Goal: Contribute content: Add original content to the website for others to see

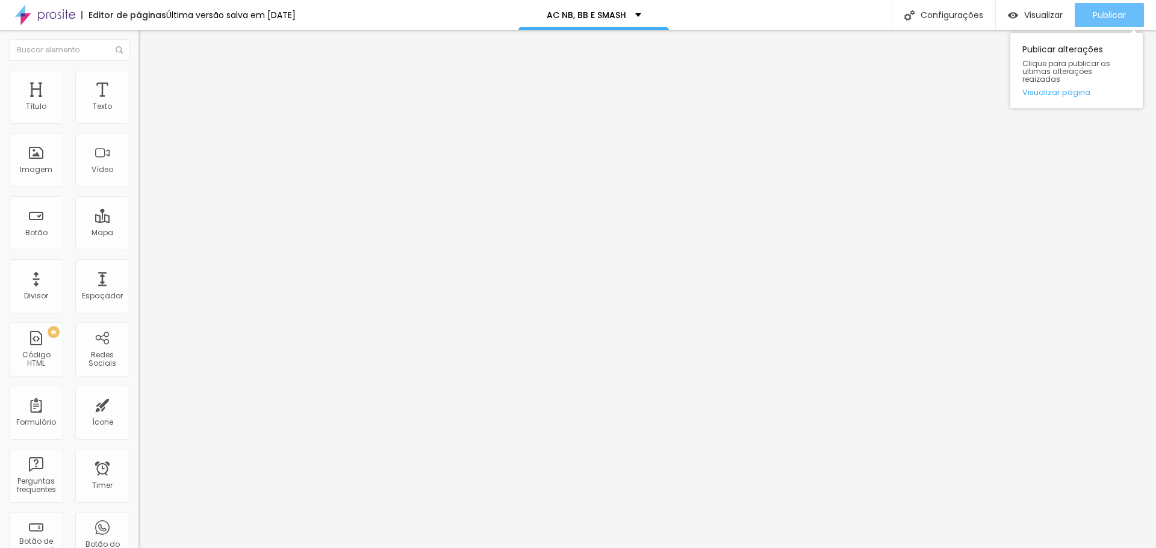
click at [1088, 20] on button "Publicar" at bounding box center [1109, 15] width 69 height 24
click at [138, 116] on button "button" at bounding box center [146, 109] width 17 height 13
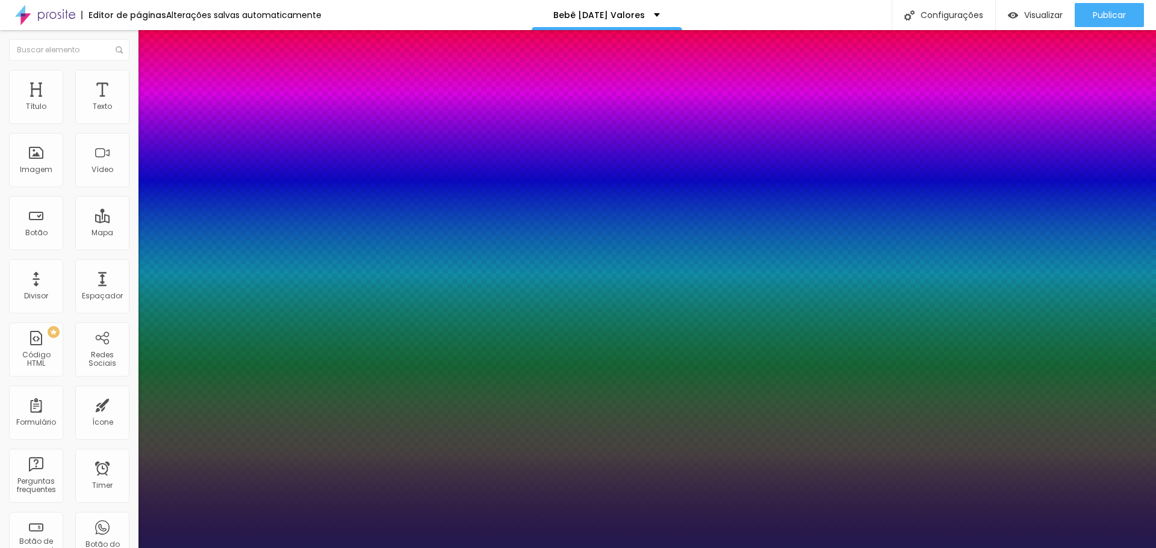
type input "1"
type input "15"
type input "1"
type input "14"
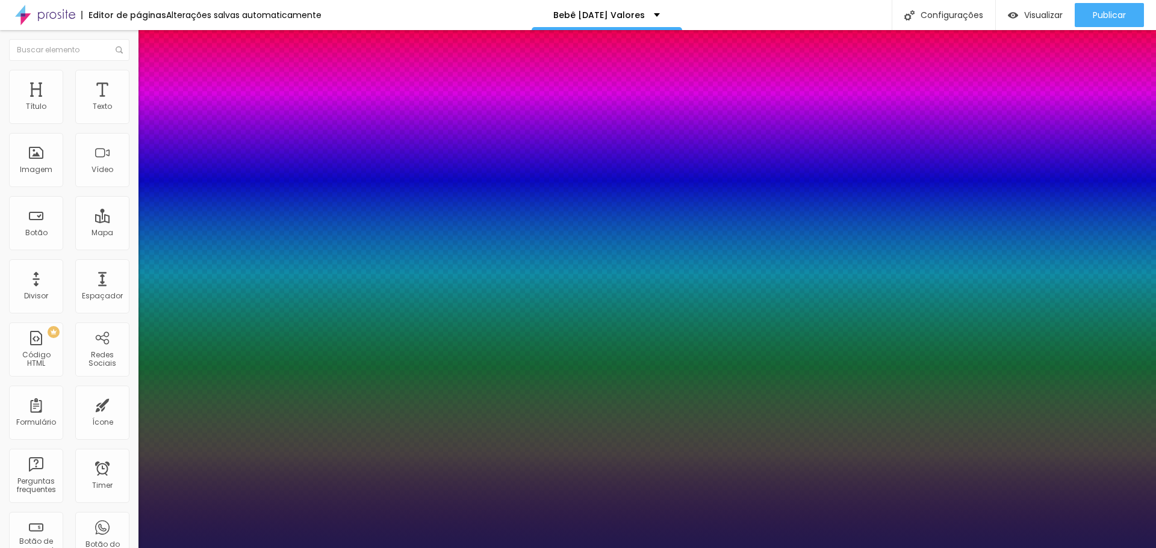
type input "14"
type input "1"
type input "13"
type input "1"
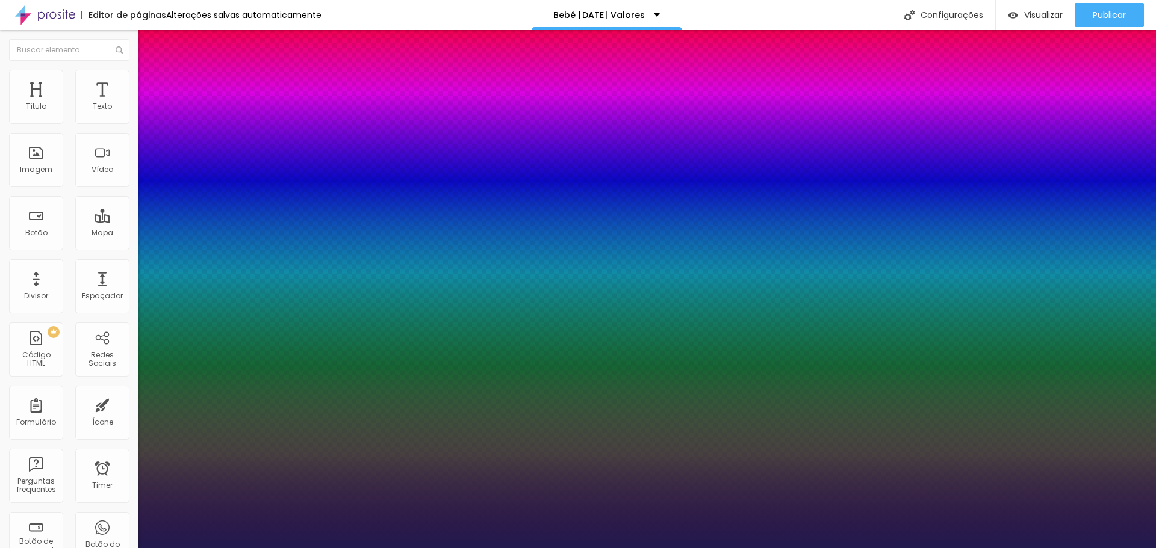
type input "12"
type input "1"
type input "11"
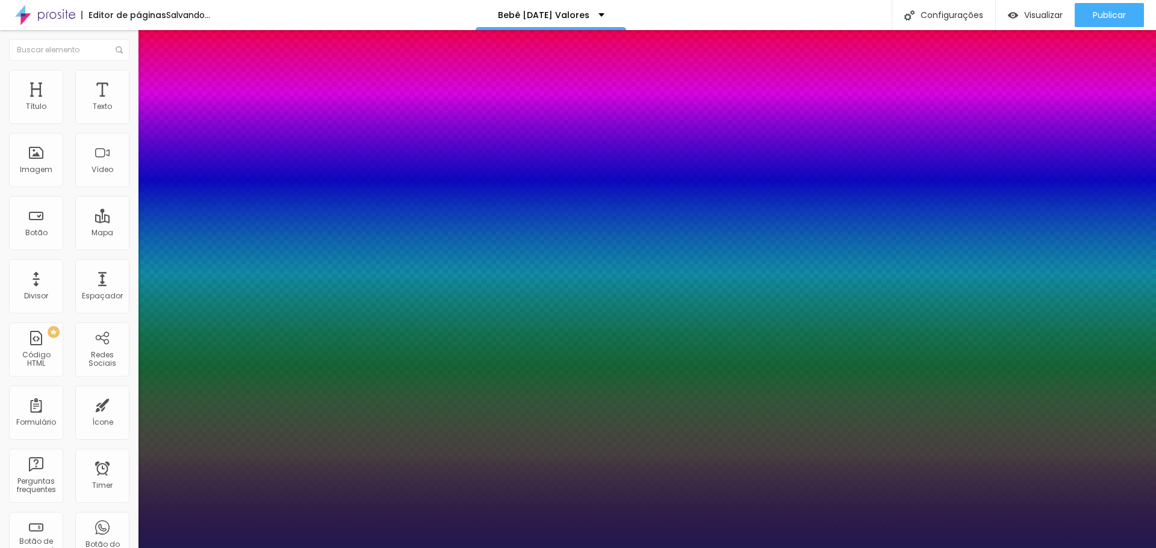
type input "1"
type input "12"
type input "1"
type input "13"
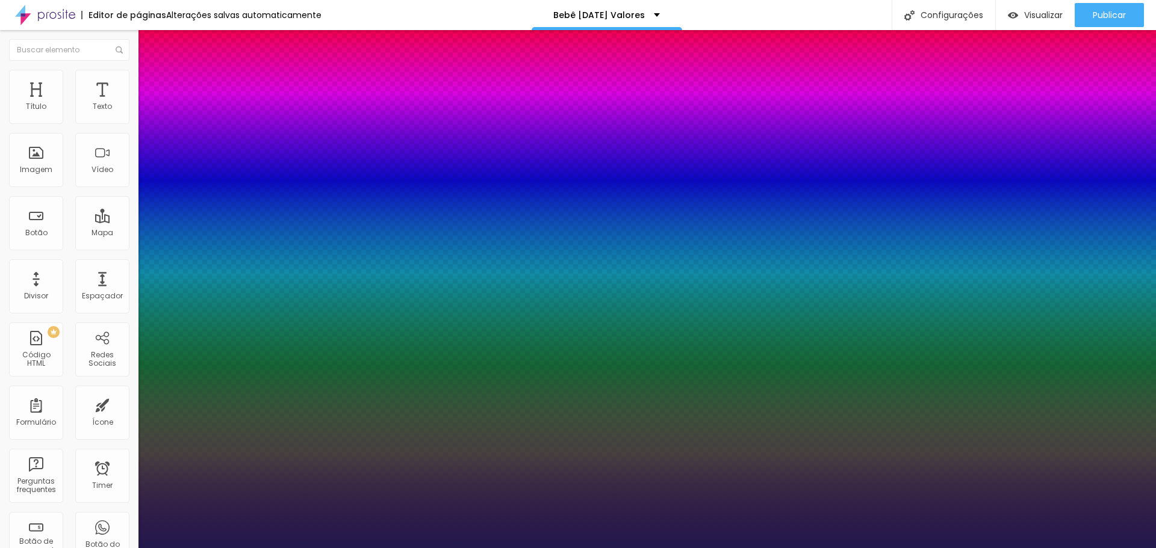
type input "13"
type input "1"
type input "14"
type input "1"
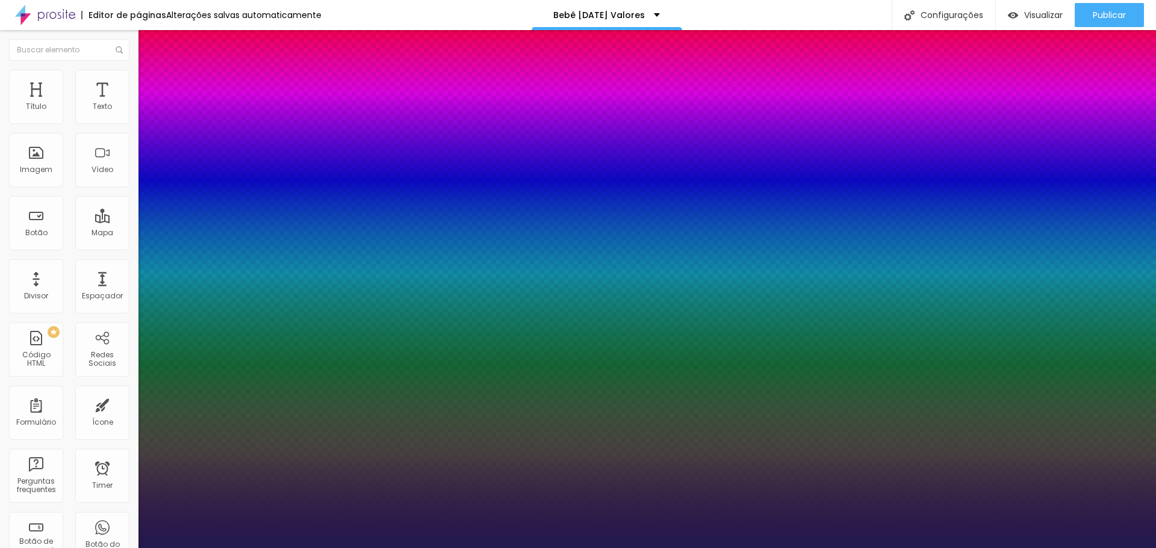
type input "15"
type input "1"
type input "16"
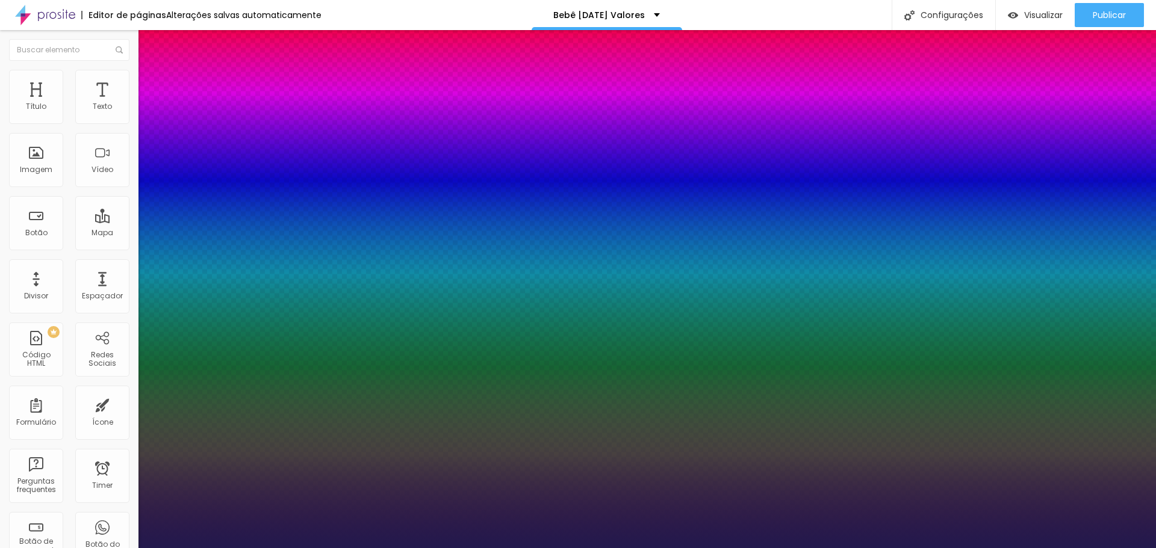
type input "1"
type input "15"
type input "1"
type input "14"
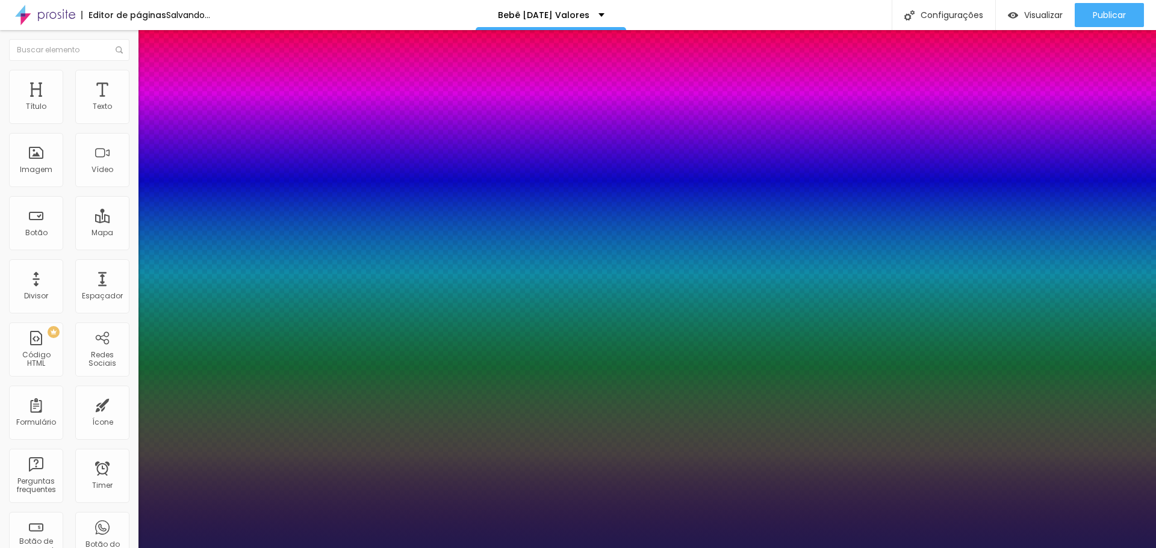
type input "14"
type input "1"
type input "13"
type input "1"
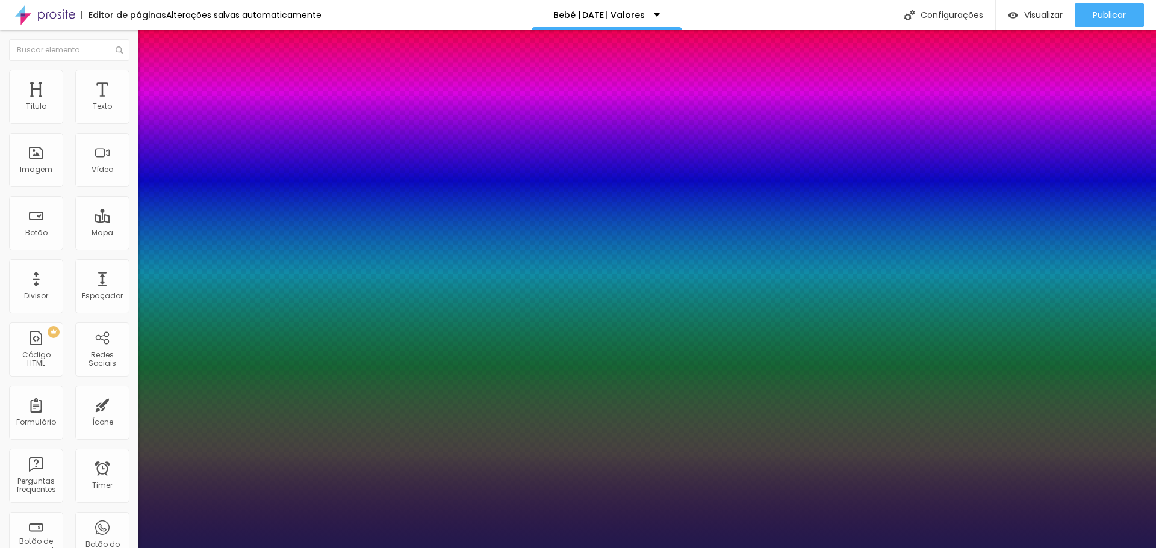
type input "12"
type input "1"
type input "11"
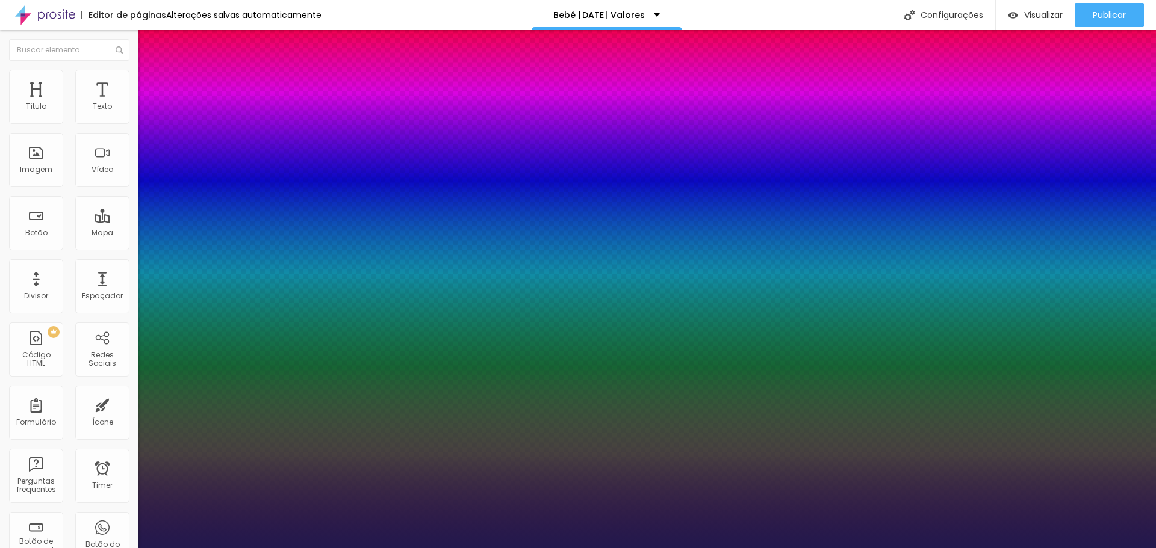
type input "1"
type input "12"
type input "1"
type input "13"
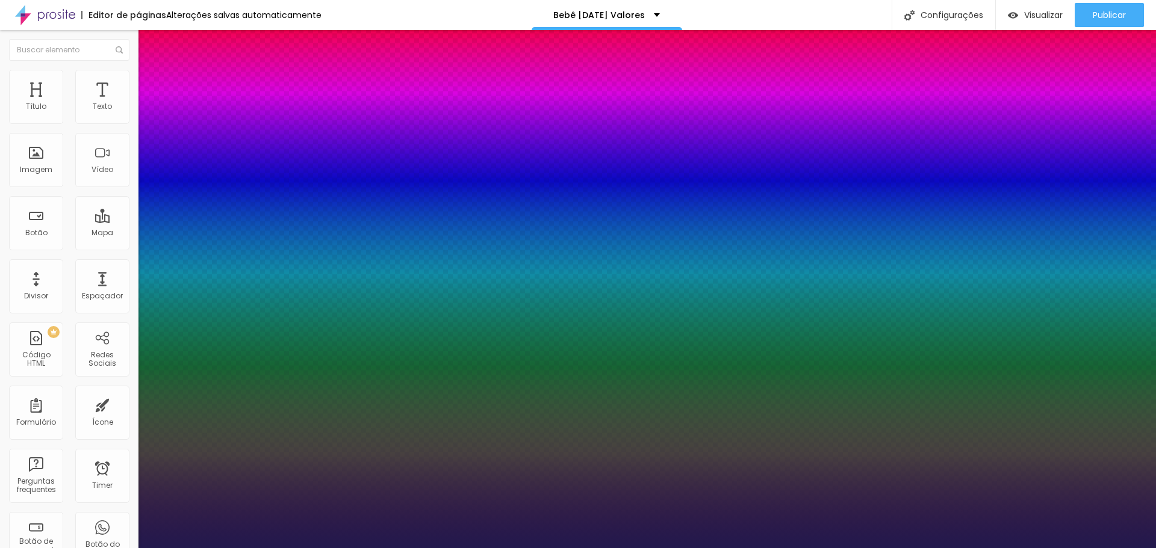
type input "13"
type input "1"
type input "14"
type input "1"
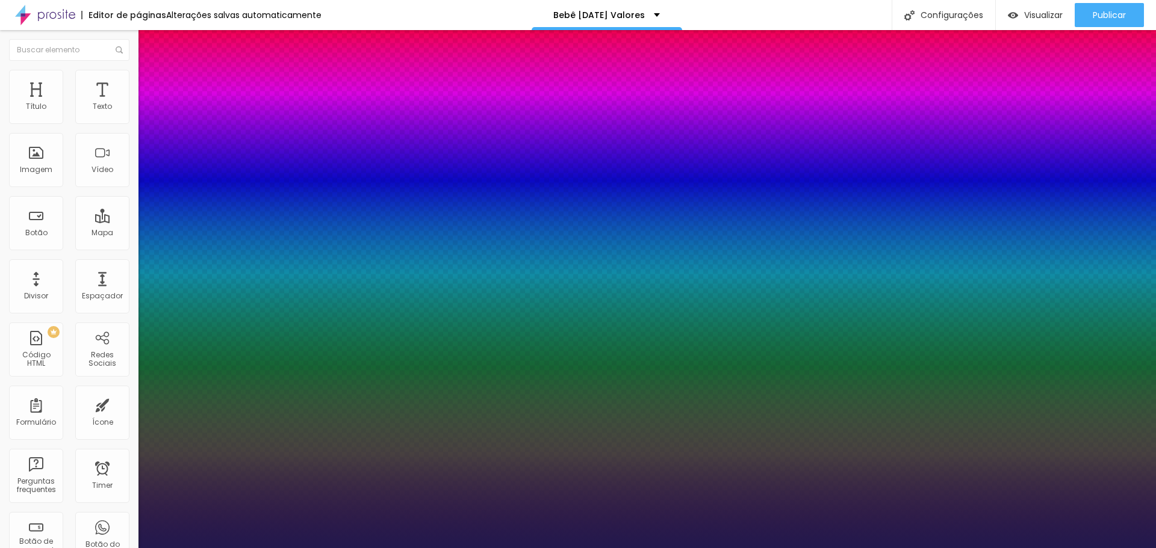
type input "13"
type input "1"
type input "12"
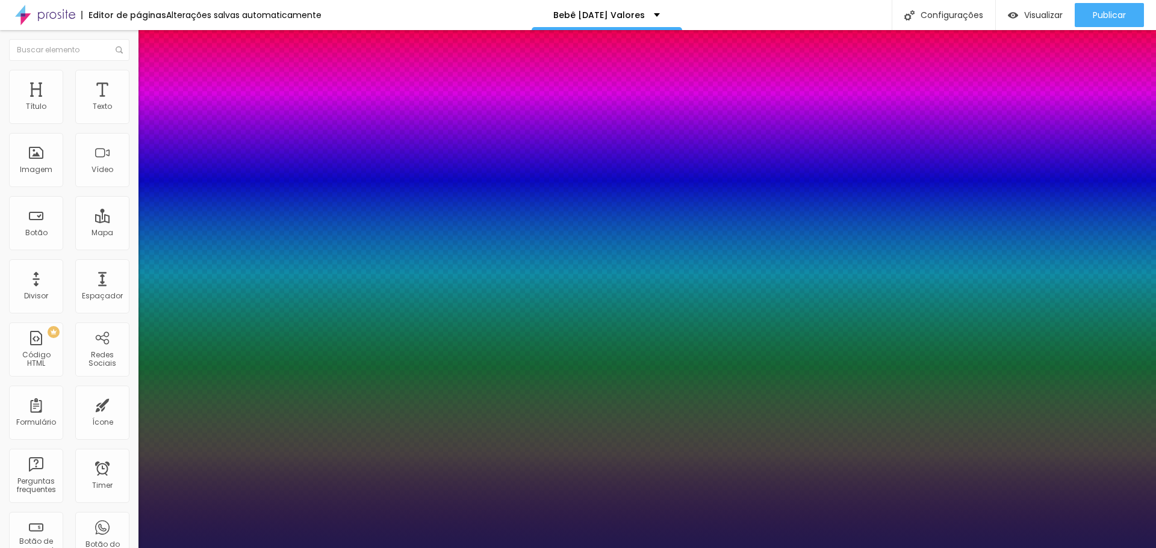
type input "1"
type input "12"
click at [344, 548] on div at bounding box center [578, 548] width 1156 height 0
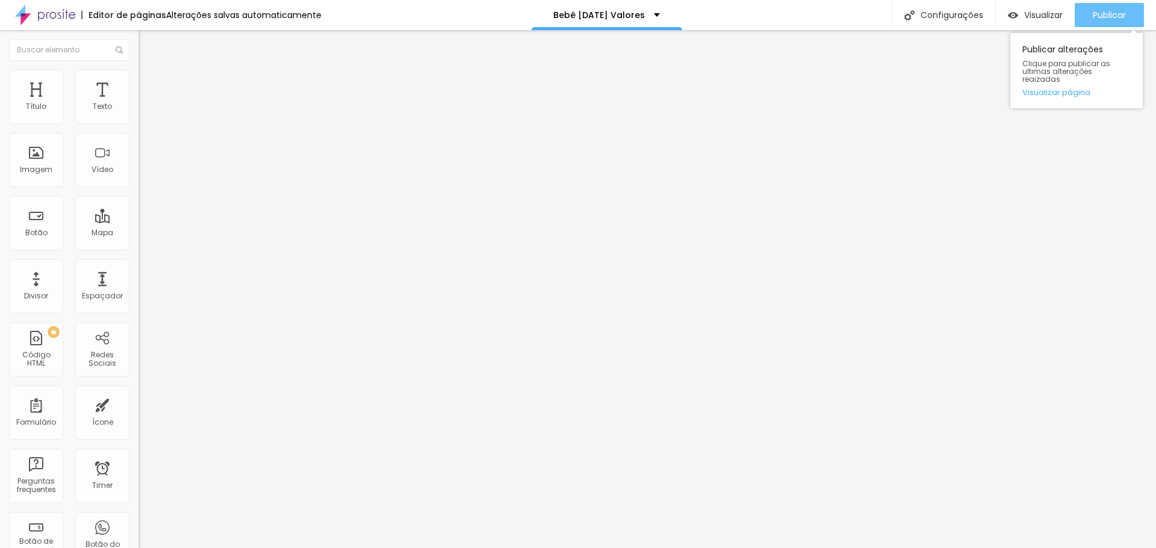
click at [1082, 13] on button "Publicar" at bounding box center [1109, 15] width 69 height 24
click at [1114, 28] on div "Publicar alterações Clique para publicar as ultimas alterações reaizadas Visual…" at bounding box center [1076, 67] width 132 height 81
